Goal: Check status: Check status

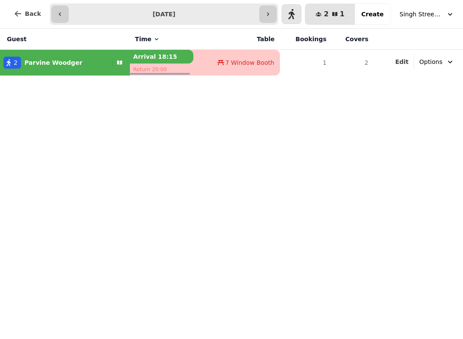
click at [272, 14] on icon "button" at bounding box center [268, 14] width 7 height 7
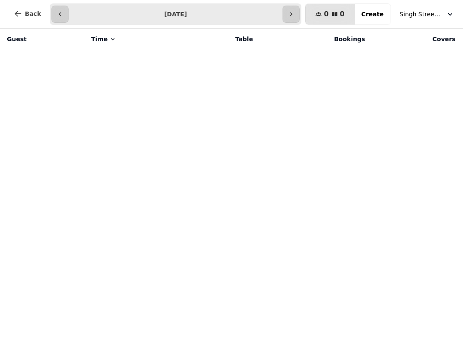
click at [294, 6] on button "button" at bounding box center [291, 14] width 17 height 17
click at [59, 6] on button "button" at bounding box center [59, 14] width 17 height 17
click at [59, 11] on icon "button" at bounding box center [60, 14] width 7 height 7
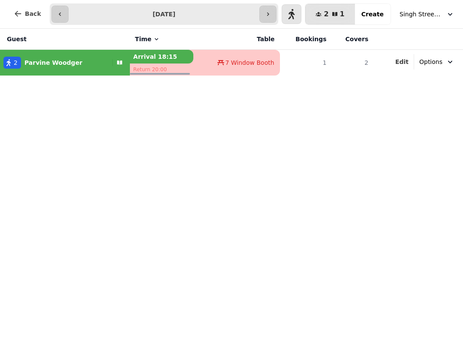
click at [58, 8] on button "button" at bounding box center [59, 14] width 17 height 17
type input "**********"
